Goal: Navigation & Orientation: Find specific page/section

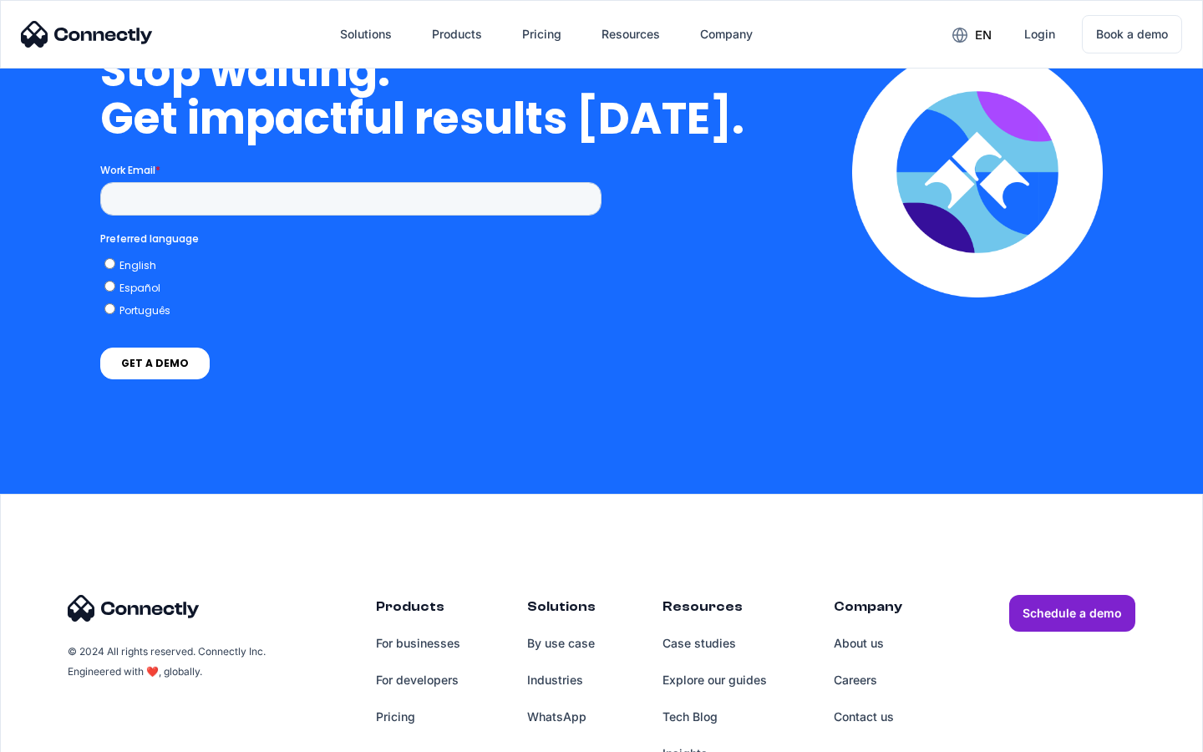
scroll to position [4239, 0]
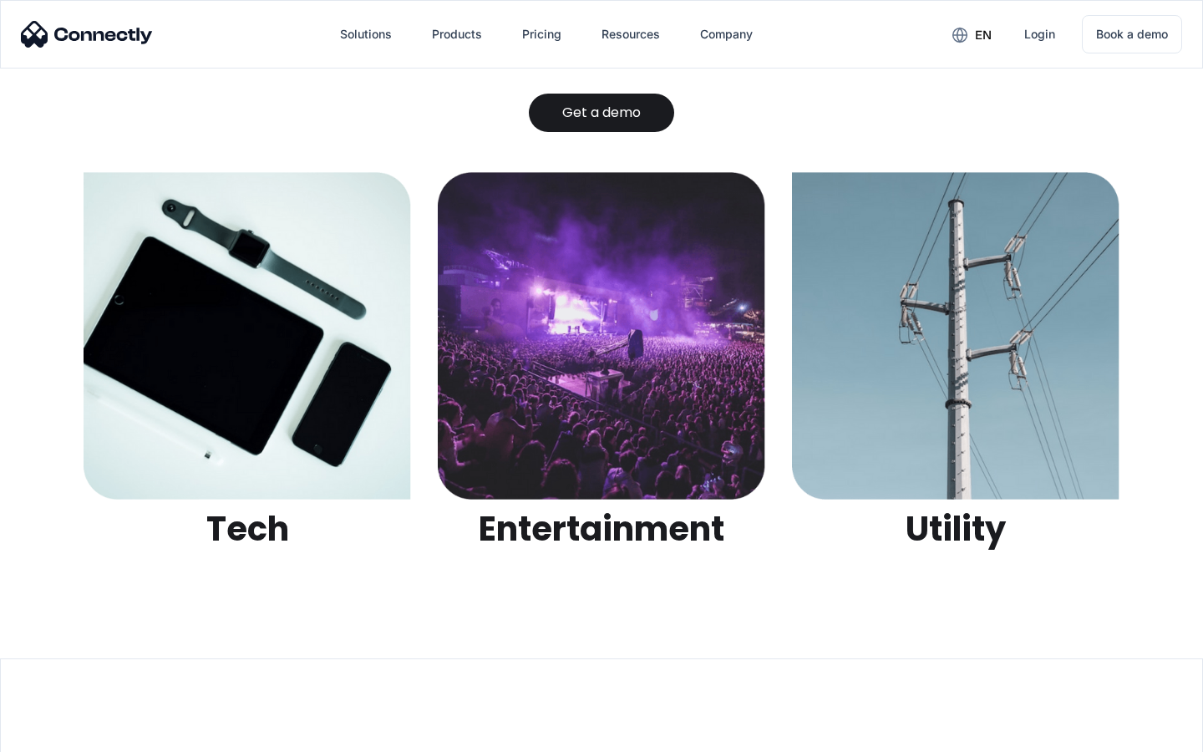
scroll to position [5270, 0]
